Goal: Locate item on page: Find specific information or element within the current view

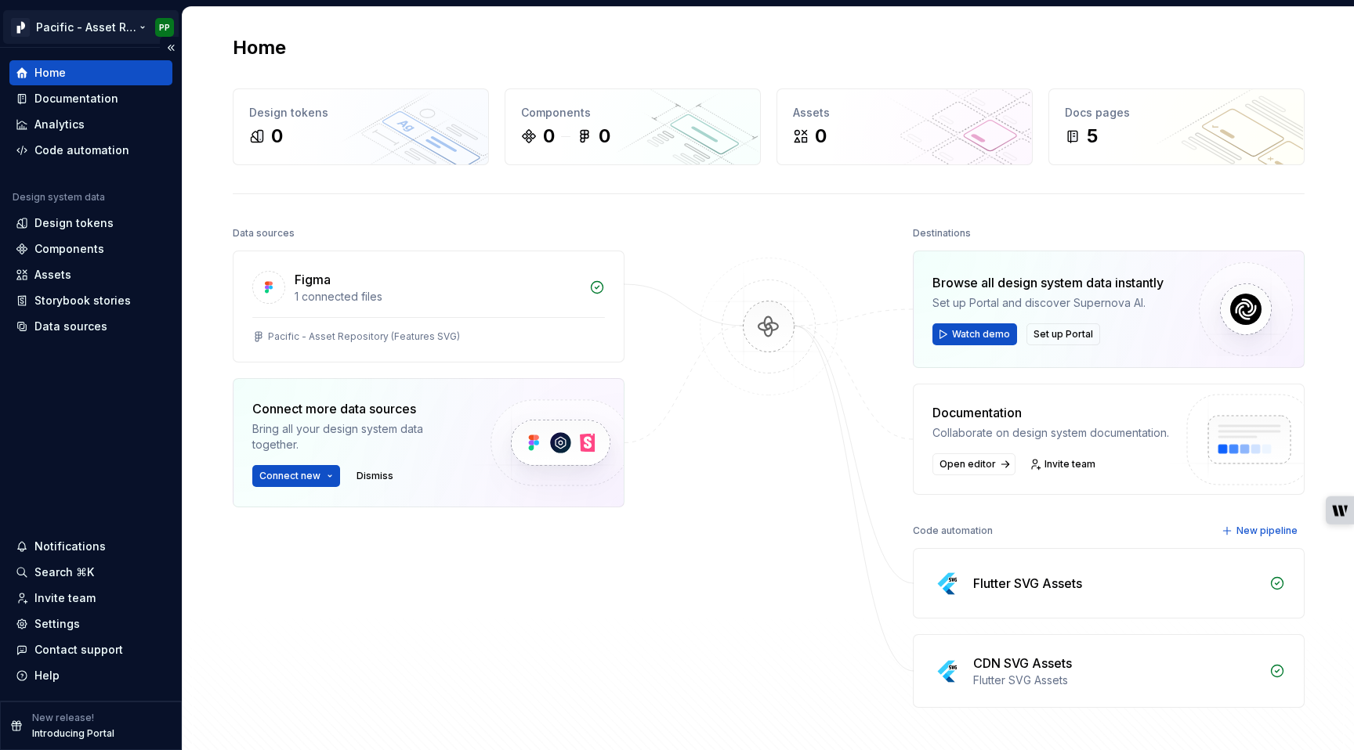
click at [143, 29] on html "Pacific - Asset Repository (Features SVG) PP Home Documentation Analytics Code …" at bounding box center [677, 375] width 1354 height 750
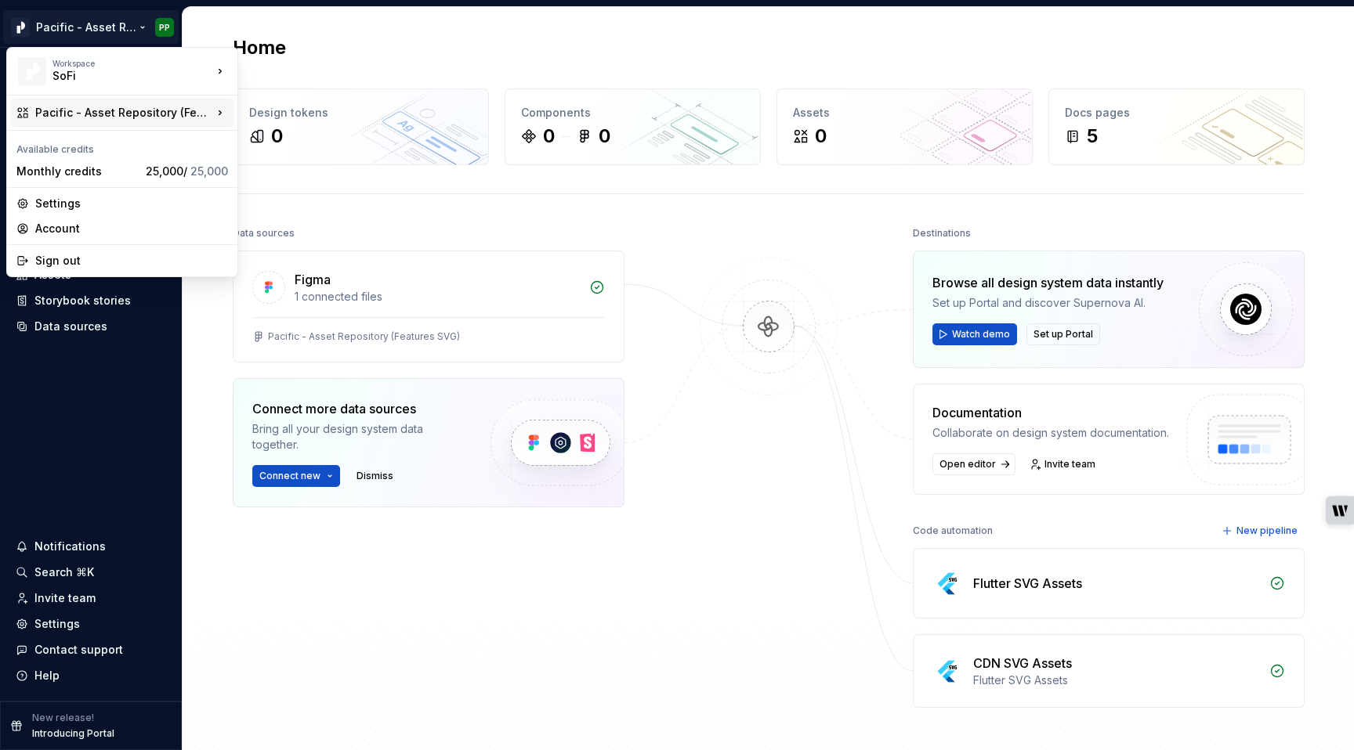
click at [218, 112] on icon at bounding box center [220, 113] width 16 height 16
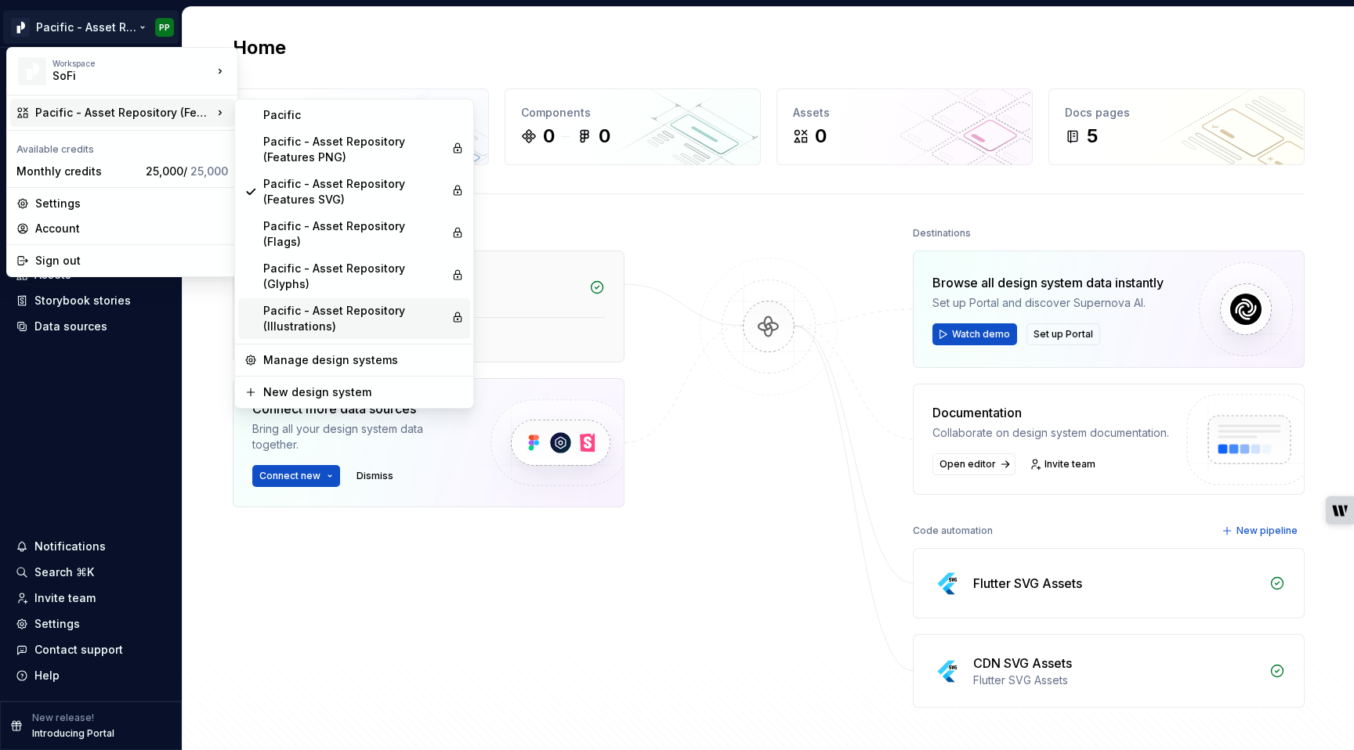
click at [341, 303] on div "Pacific - Asset Repository (Illustrations)" at bounding box center [354, 318] width 182 height 31
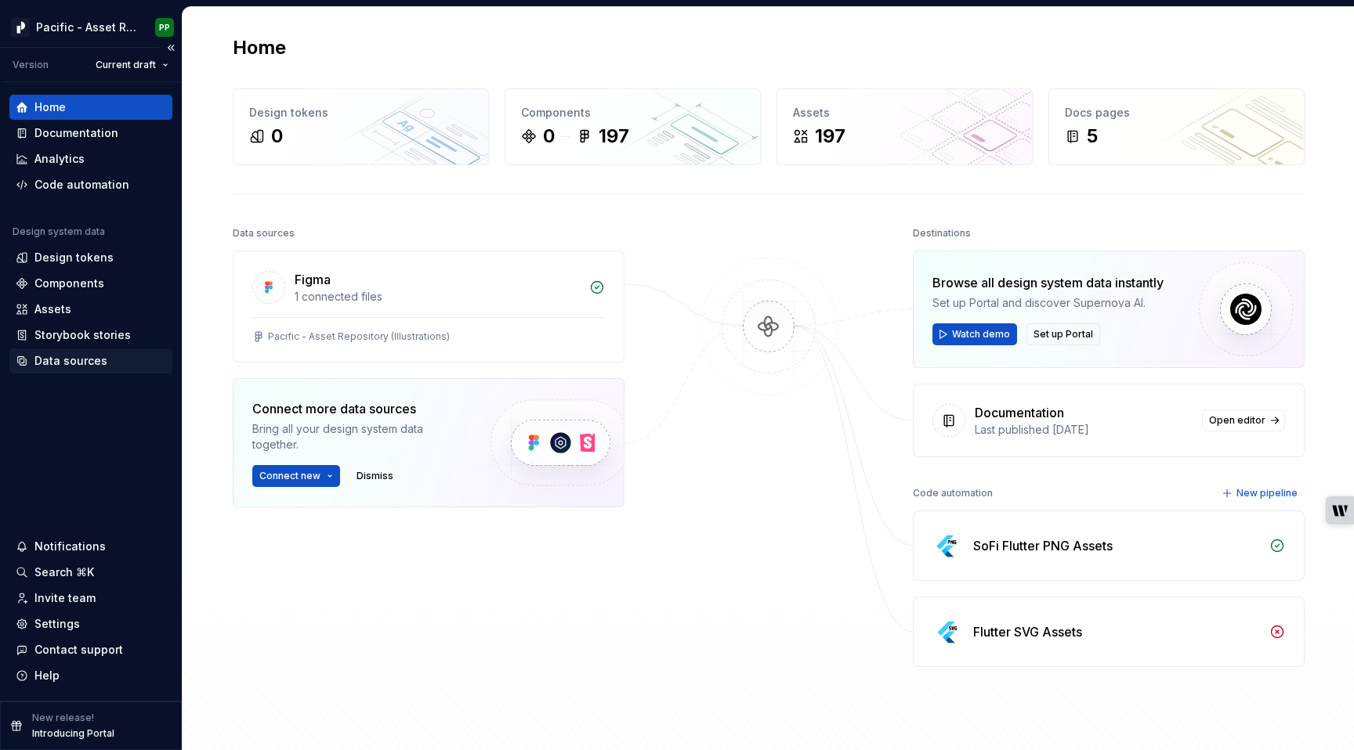
click at [82, 362] on div "Data sources" at bounding box center [70, 361] width 73 height 16
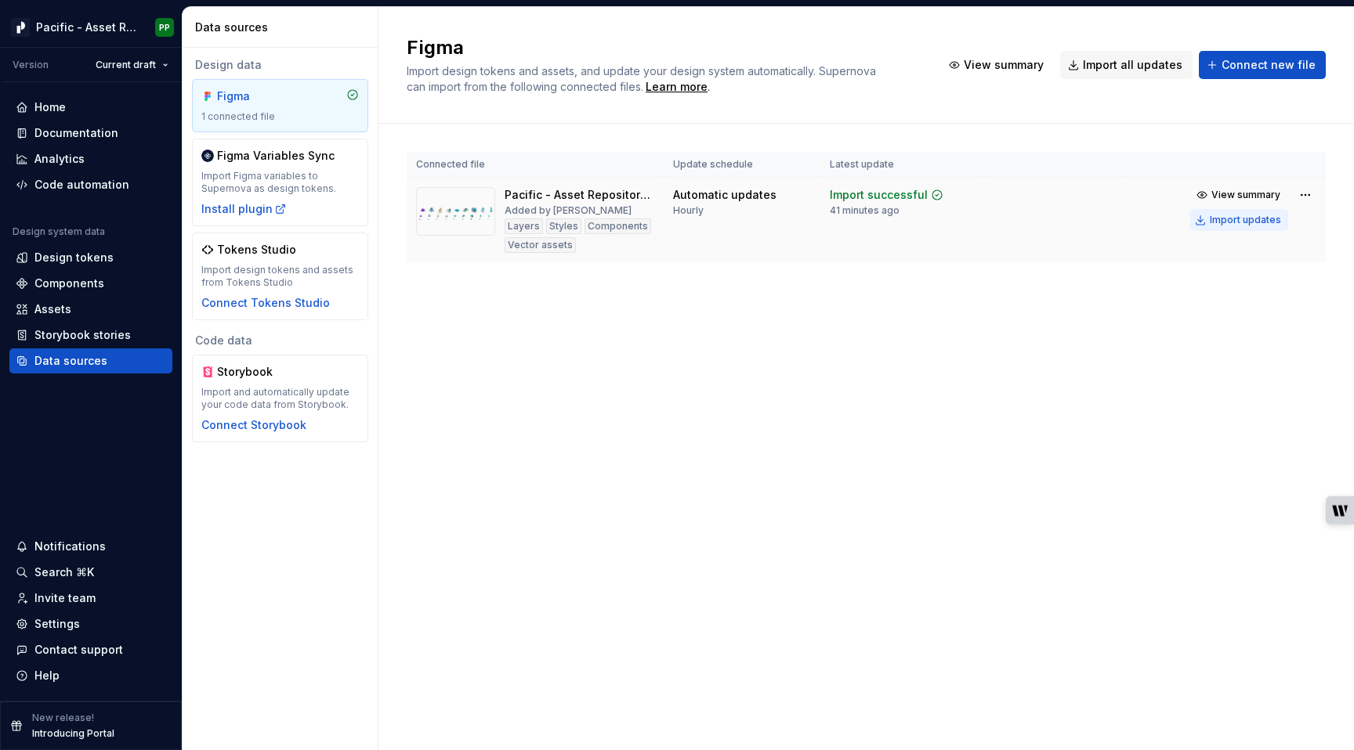
click at [1224, 222] on div "Import updates" at bounding box center [1244, 220] width 71 height 13
click at [94, 286] on div "Components" at bounding box center [69, 284] width 70 height 16
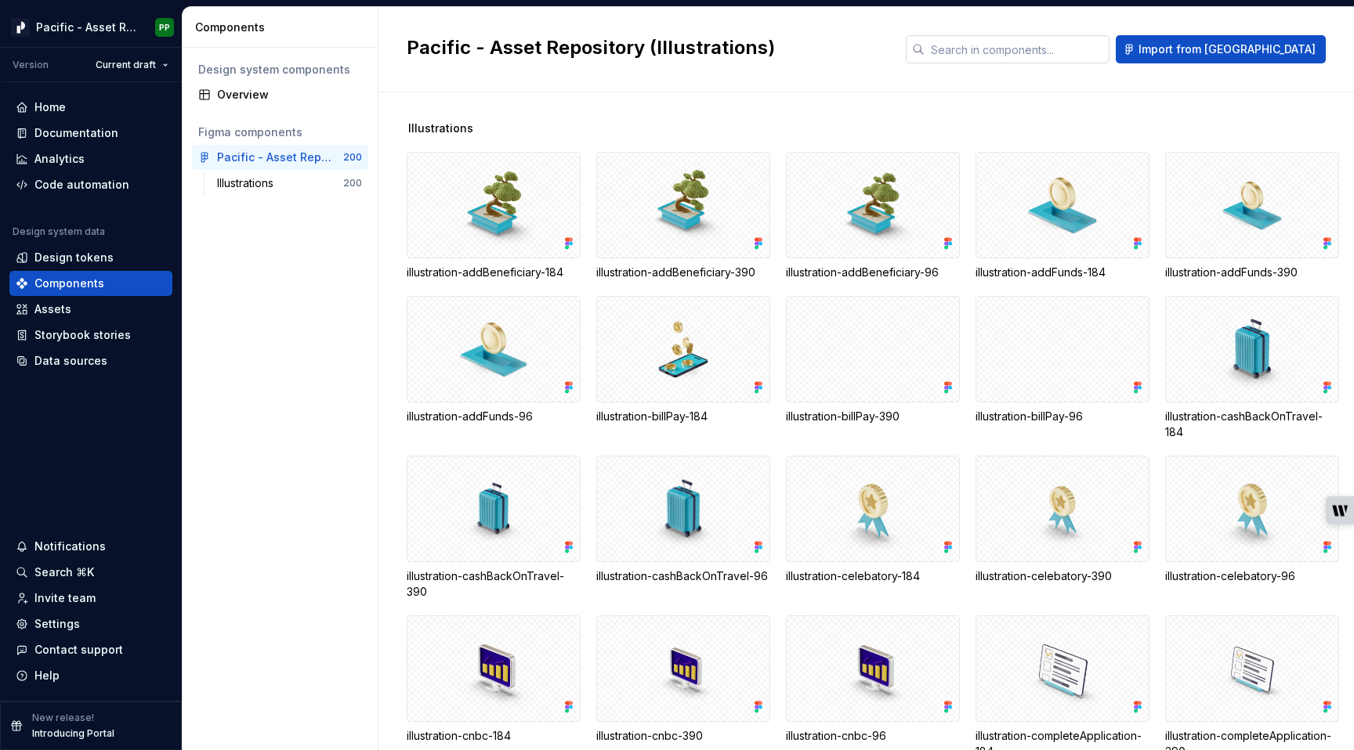
click at [1100, 51] on input "text" at bounding box center [1016, 49] width 185 height 28
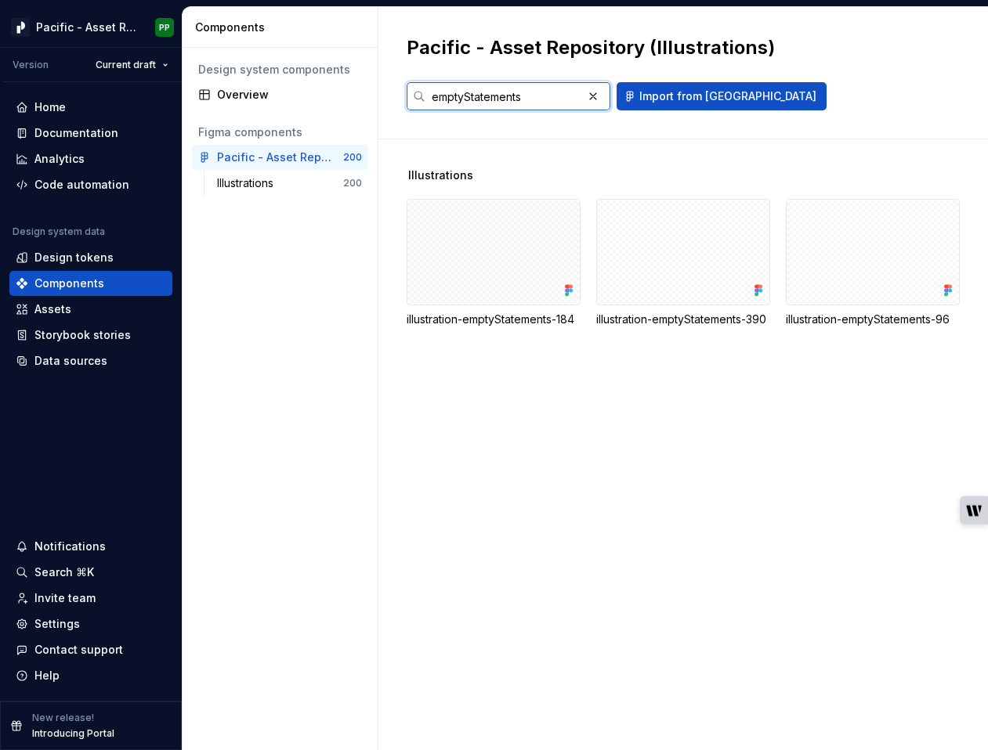
type input "emptyStatements"
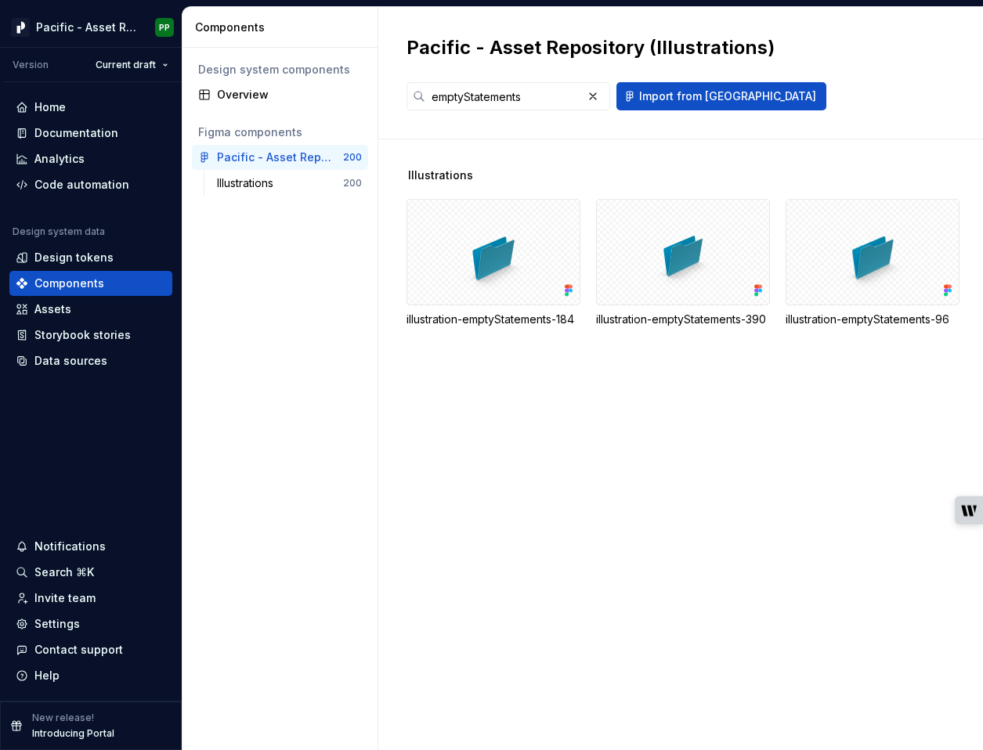
click at [934, 465] on div "Illustrations illustration-emptyStatements-184 illustration-emptyStatements-390…" at bounding box center [695, 444] width 577 height 611
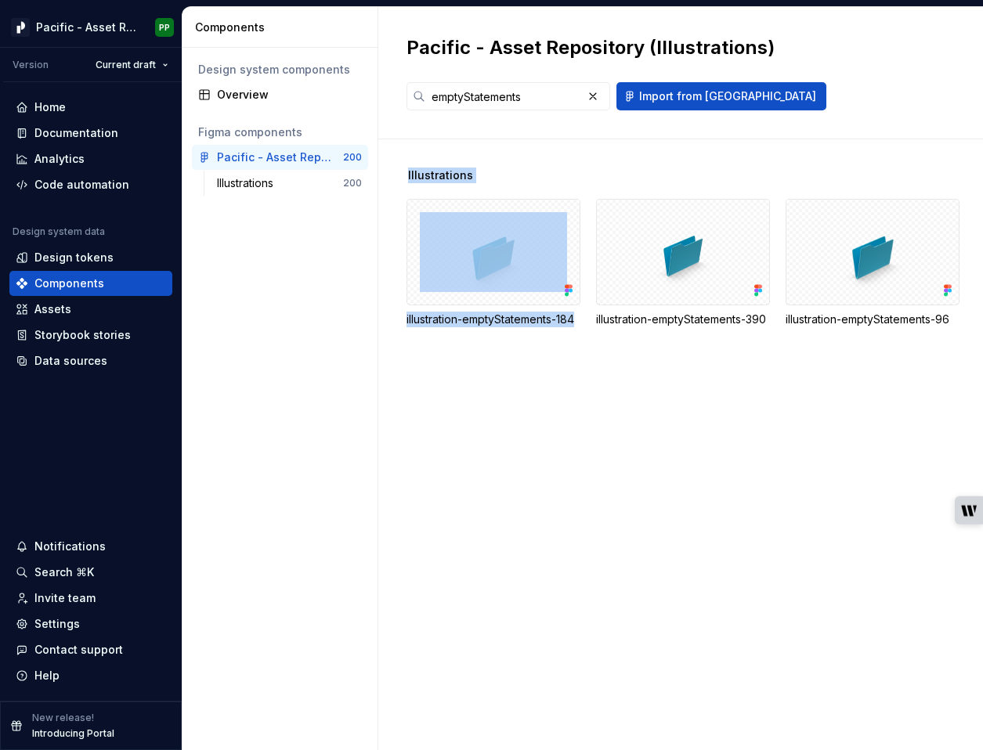
drag, startPoint x: 403, startPoint y: 318, endPoint x: 579, endPoint y: 323, distance: 175.5
click at [579, 323] on div "Illustrations illustration-emptyStatements-184 illustration-emptyStatements-390…" at bounding box center [680, 444] width 605 height 611
click at [579, 323] on div "illustration-emptyStatements-184" at bounding box center [494, 320] width 174 height 16
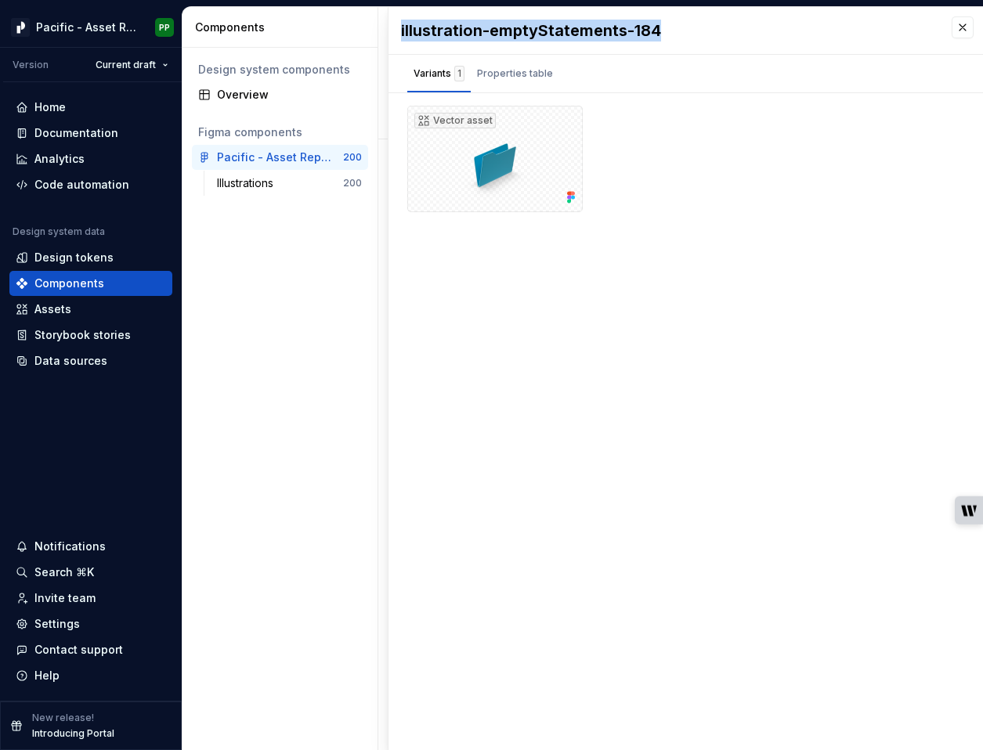
drag, startPoint x: 400, startPoint y: 30, endPoint x: 662, endPoint y: 35, distance: 261.7
click at [663, 34] on div "illustration-emptyStatements-184" at bounding box center [668, 31] width 535 height 22
copy div "illustration-emptyStatements-184"
click at [970, 26] on button "button" at bounding box center [963, 27] width 22 height 22
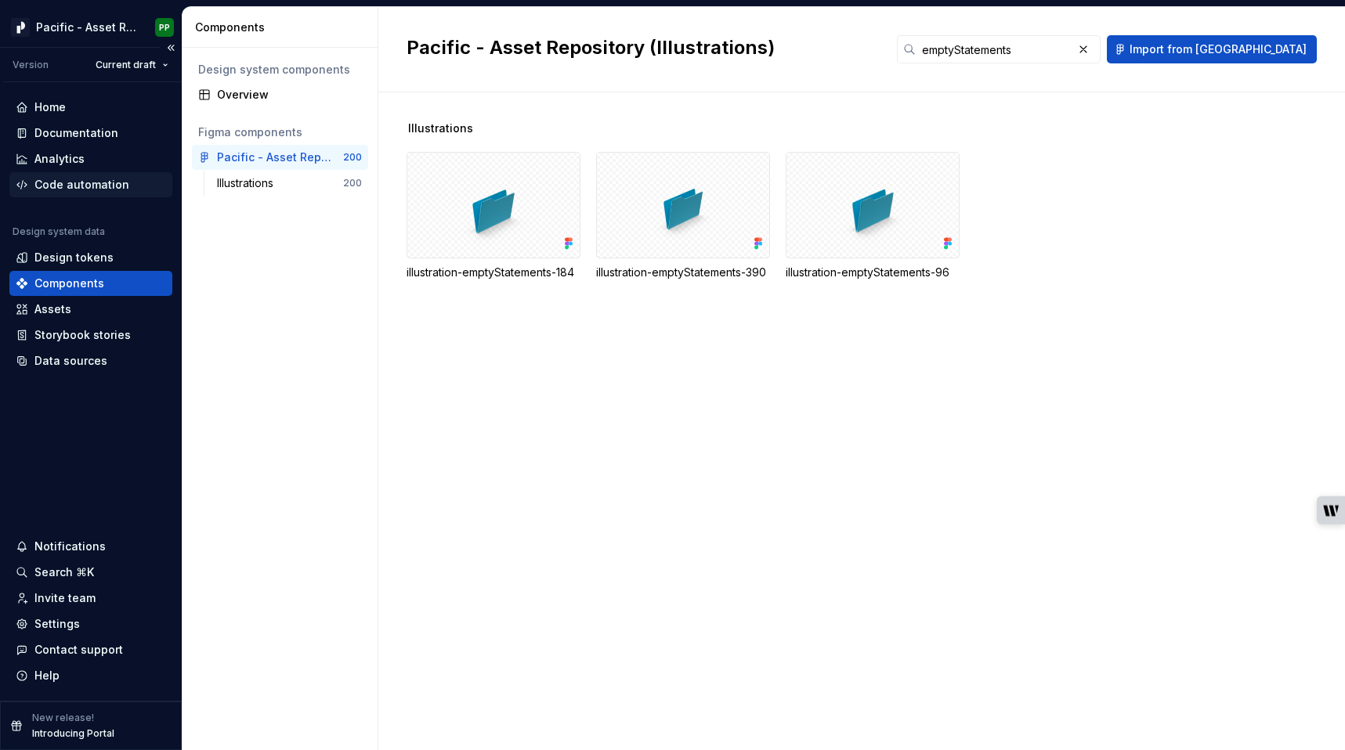
click at [60, 183] on div "Code automation" at bounding box center [81, 185] width 95 height 16
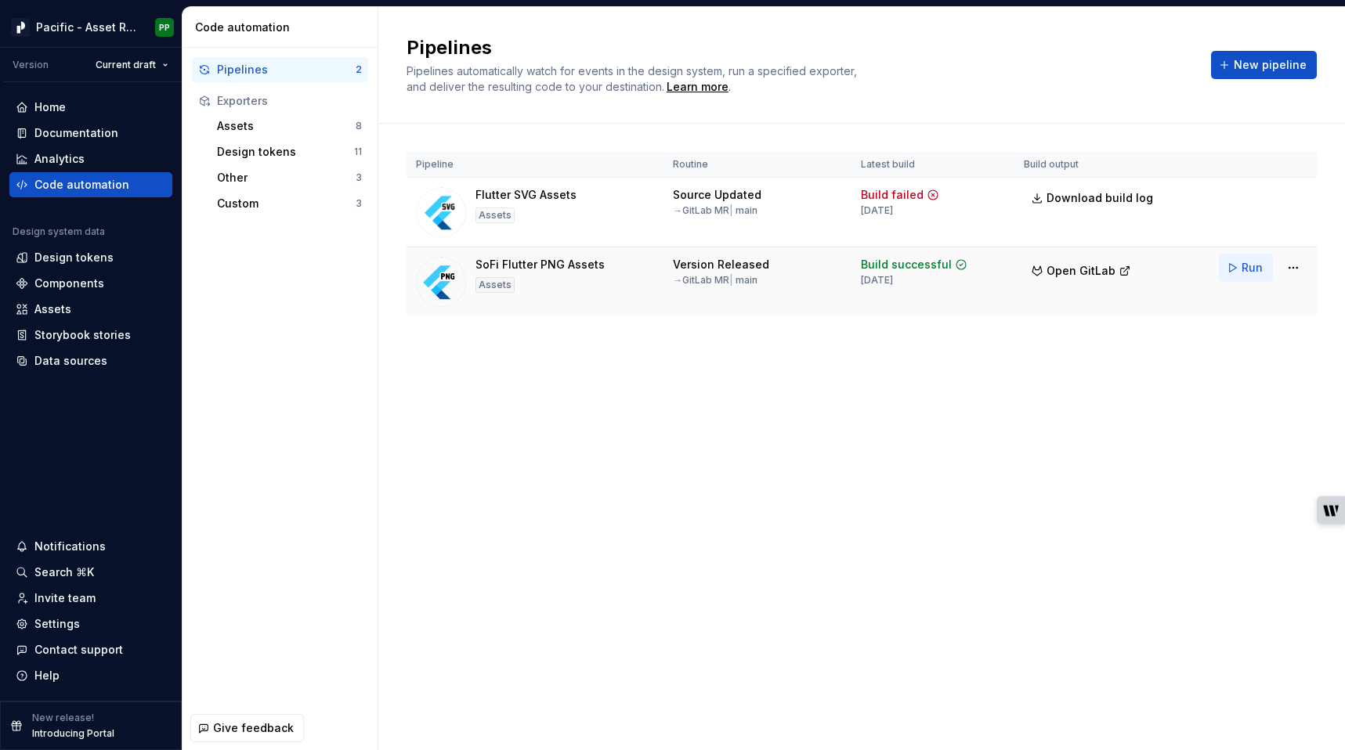
click at [1245, 269] on span "Run" at bounding box center [1252, 268] width 21 height 16
click at [60, 305] on div "Assets" at bounding box center [52, 310] width 37 height 16
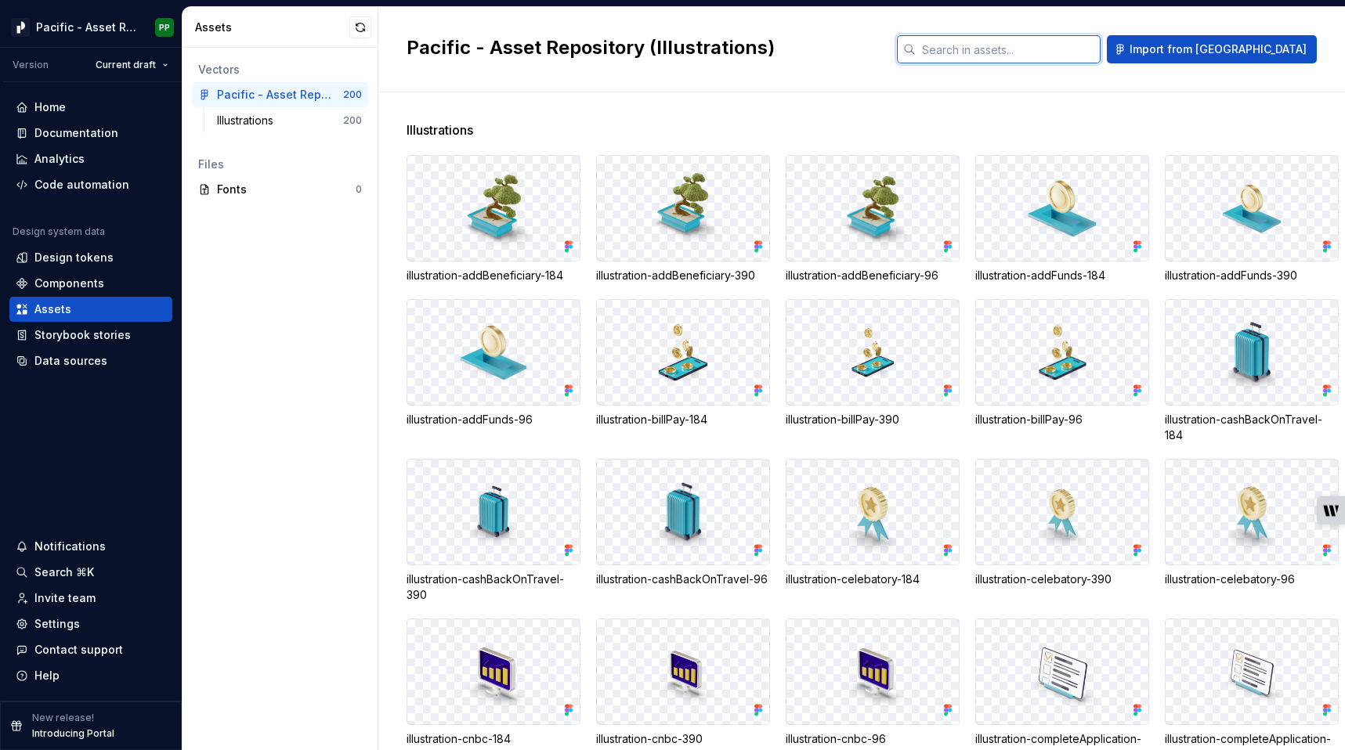
click at [1101, 58] on input "text" at bounding box center [1008, 49] width 185 height 28
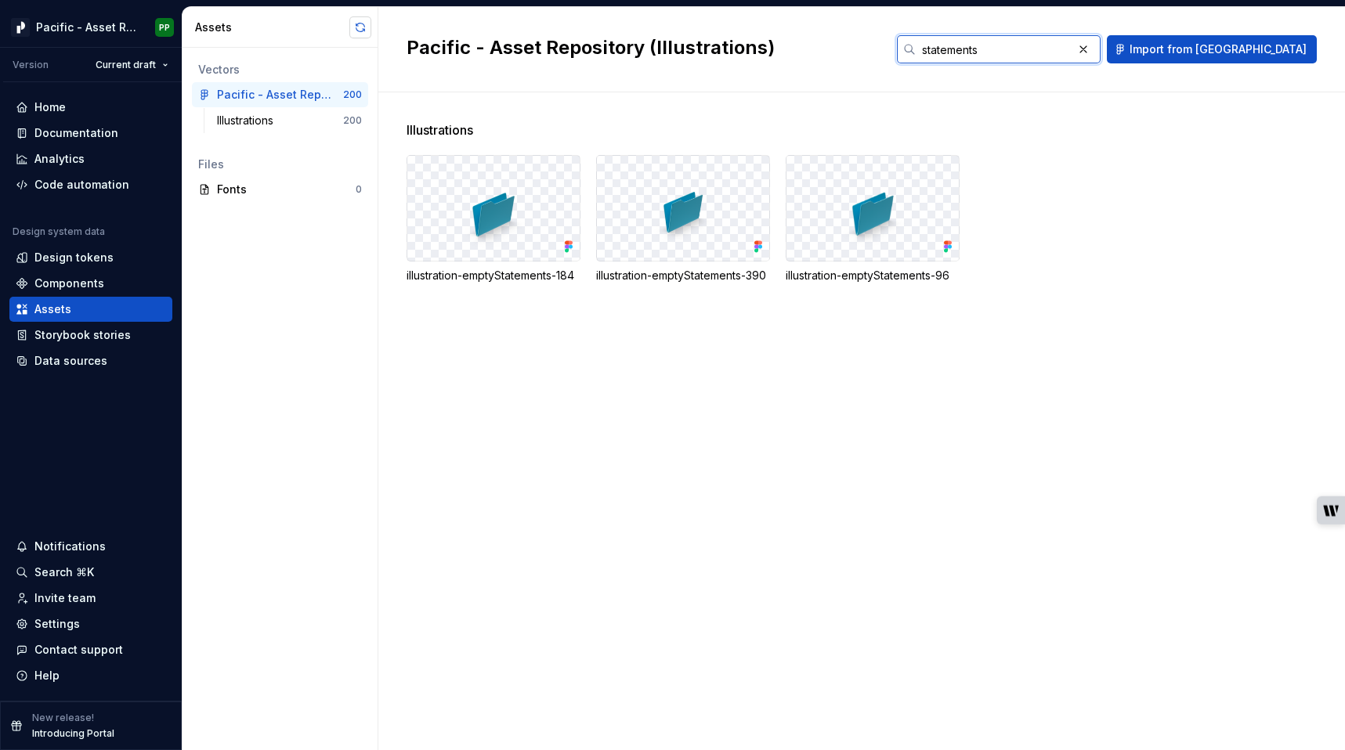
type input "statements"
click at [577, 382] on div "Illustrations illustration-emptyStatements-184 illustration-emptyStatements-390…" at bounding box center [876, 421] width 938 height 658
